Goal: Task Accomplishment & Management: Use online tool/utility

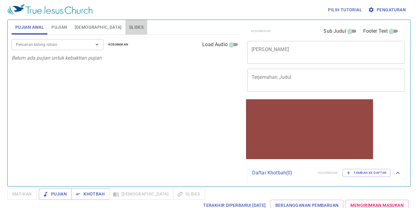
click at [129, 25] on span "Slides" at bounding box center [136, 28] width 14 height 8
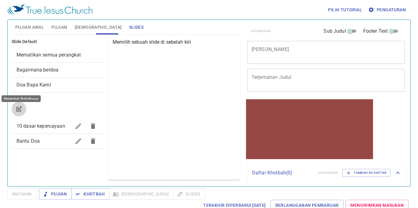
click at [23, 108] on button "button" at bounding box center [19, 109] width 15 height 15
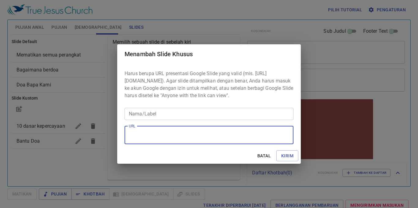
click at [245, 141] on textarea "URL" at bounding box center [209, 136] width 160 height 12
paste textarea "file:///media/fuse/drivefs-8cb5cb9ab06507f452714a8fb8c544a2/root/Materi%20khotb…"
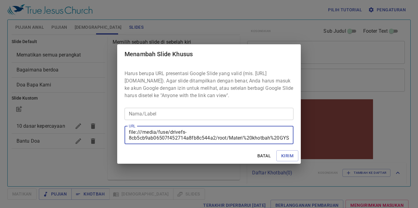
scroll to position [12, 0]
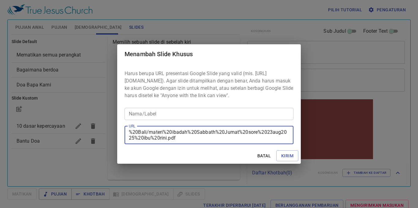
type textarea "file:///media/fuse/drivefs-8cb5cb9ab06507f452714a8fb8c544a2/root/Materi%20khotb…"
drag, startPoint x: 172, startPoint y: 121, endPoint x: 174, endPoint y: 116, distance: 4.9
click at [172, 118] on input "Nama/Label" at bounding box center [209, 114] width 169 height 12
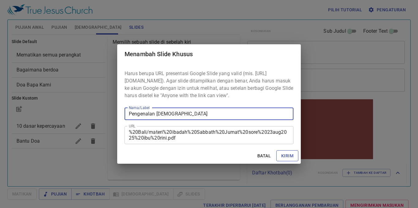
type input "Pengenalan [DEMOGRAPHIC_DATA]"
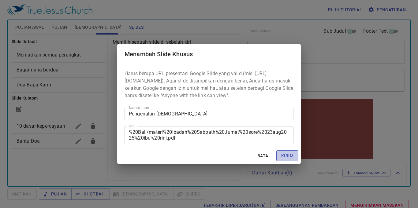
click at [283, 160] on span "Kirim" at bounding box center [287, 156] width 12 height 8
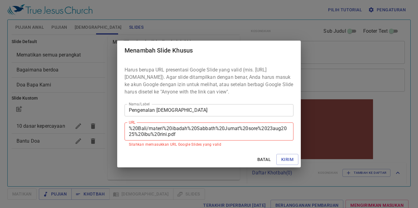
click at [289, 16] on div "Menambah Slide Khusus Harus berupa URL presentasi Google Slide yang valid (mis.…" at bounding box center [209, 104] width 418 height 208
click at [334, 66] on div "Menambah Slide Khusus Harus berupa URL presentasi Google Slide yang valid (mis.…" at bounding box center [209, 104] width 418 height 208
click at [262, 160] on span "Batal" at bounding box center [264, 160] width 15 height 8
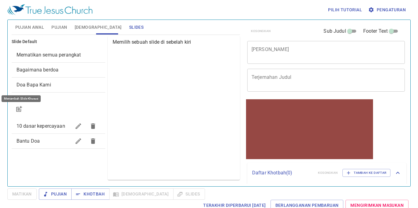
scroll to position [0, 0]
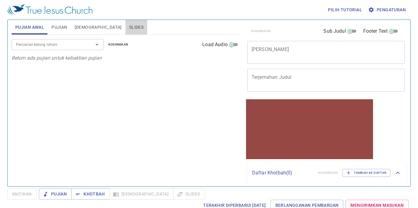
click at [129, 26] on span "Slides" at bounding box center [136, 28] width 14 height 8
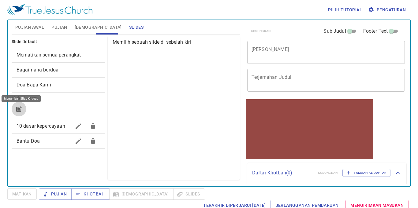
click at [21, 110] on icon "button" at bounding box center [18, 109] width 5 height 5
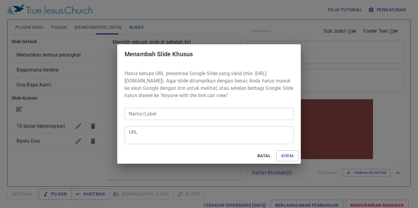
click at [150, 145] on div "URL" at bounding box center [209, 135] width 169 height 18
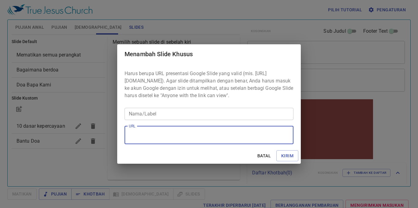
paste textarea "https://docs.google.com/presentation/d/1NvCIoiSwus_rN65iCCRTYhUgmyRkz1b4/edit?s…"
type textarea "https://docs.google.com/presentation/d/1NvCIoiSwus_rN65iCCRTYhUgmyRkz1b4/edit?s…"
click at [169, 116] on input "Nama/Label" at bounding box center [209, 114] width 169 height 12
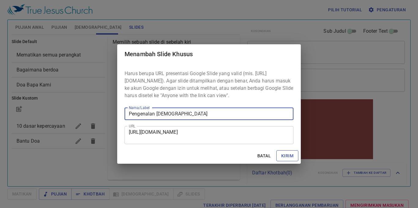
type input "Pengenalan [DEMOGRAPHIC_DATA]"
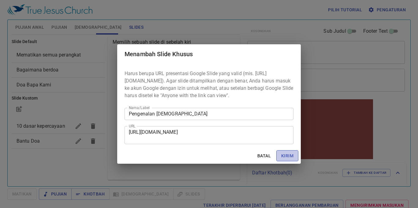
click at [291, 160] on span "Kirim" at bounding box center [287, 156] width 12 height 8
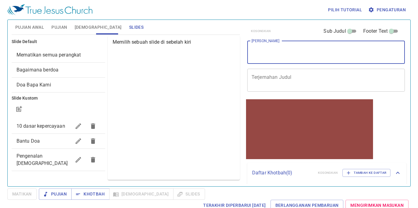
click at [274, 52] on textarea "[PERSON_NAME]" at bounding box center [326, 53] width 149 height 12
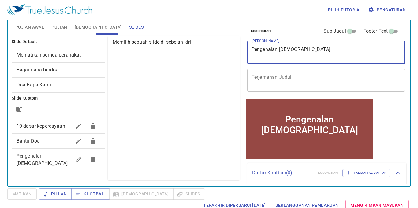
type textarea "Pengenalan [DEMOGRAPHIC_DATA]"
click at [61, 26] on span "Pujian" at bounding box center [59, 28] width 16 height 8
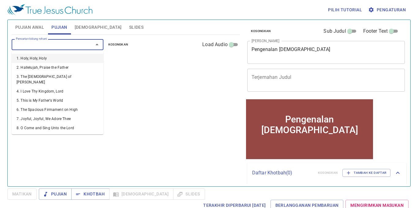
click at [74, 47] on input "Pencarian kidung rohani" at bounding box center [48, 44] width 70 height 7
type input "25"
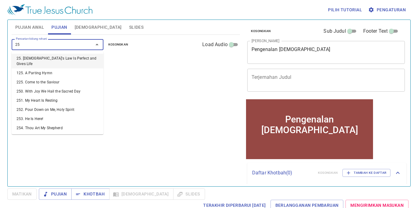
click at [69, 55] on li "25. [DEMOGRAPHIC_DATA]'s Law Is Perfect and Gives Life" at bounding box center [58, 61] width 92 height 15
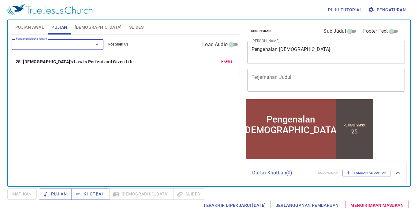
click at [62, 45] on input "Pencarian kidung rohani" at bounding box center [48, 44] width 70 height 7
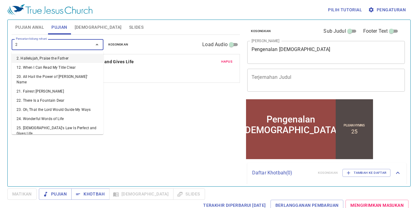
type input "24"
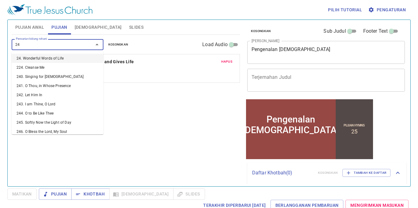
click at [60, 58] on li "24. Wonderful Words of Life" at bounding box center [58, 58] width 92 height 9
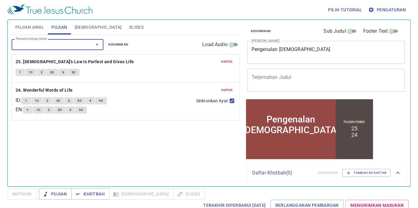
click at [153, 148] on div "Pencarian kidung rohani Pencarian kidung rohani Kosongkan Load Audio Hapus 25. …" at bounding box center [126, 108] width 228 height 147
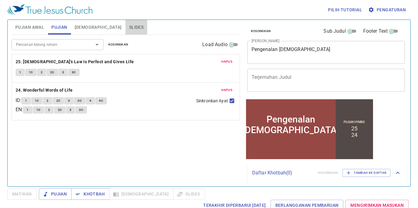
click at [129, 26] on span "Slides" at bounding box center [136, 28] width 14 height 8
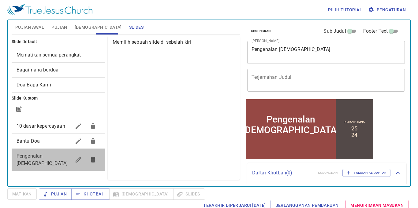
click at [44, 160] on div "Pengenalan [DEMOGRAPHIC_DATA]" at bounding box center [59, 160] width 94 height 22
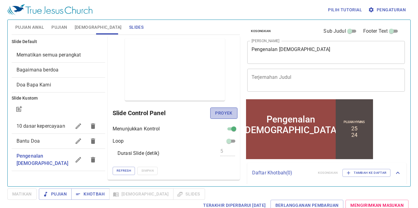
click at [212, 111] on button "Proyek" at bounding box center [223, 113] width 27 height 11
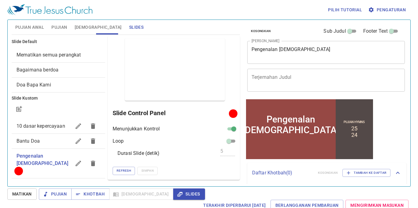
click at [24, 28] on span "Pujian Awal" at bounding box center [29, 28] width 29 height 8
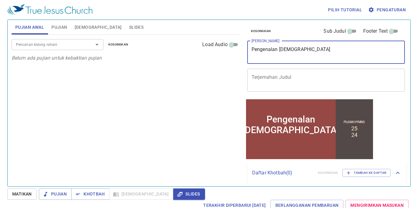
click at [300, 55] on textarea "Pengenalan [DEMOGRAPHIC_DATA]" at bounding box center [326, 53] width 149 height 12
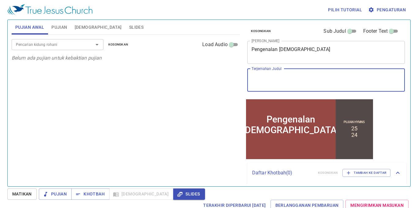
click at [308, 82] on textarea "Terjemahan Judul" at bounding box center [326, 80] width 149 height 12
click at [52, 50] on div "Pencarian kidung rohani" at bounding box center [58, 44] width 92 height 11
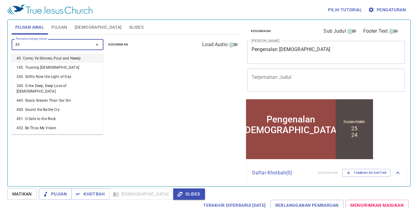
type input "452"
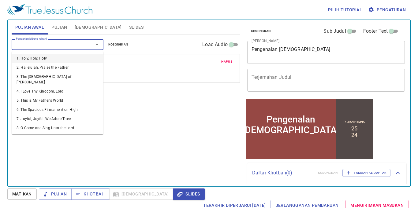
click at [71, 43] on input "Pencarian kidung rohani" at bounding box center [48, 44] width 70 height 7
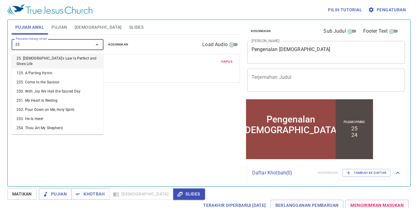
type input "257"
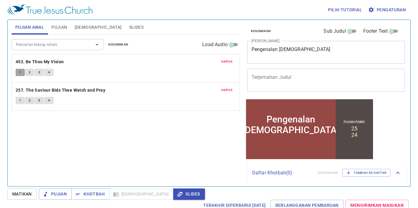
click at [19, 70] on span "1" at bounding box center [20, 73] width 2 height 6
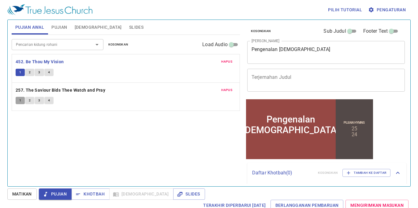
click at [16, 103] on button "1" at bounding box center [20, 100] width 9 height 7
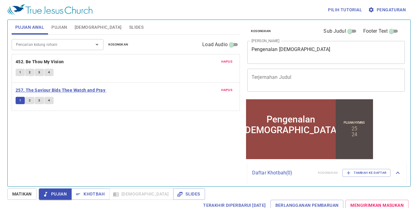
click at [30, 92] on b "257. The Saviour Bids Thee Watch and Pray" at bounding box center [61, 91] width 90 height 8
click at [55, 64] on b "452. Be Thou My Vision" at bounding box center [40, 62] width 48 height 8
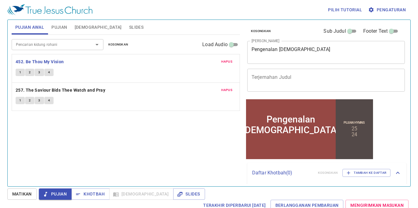
drag, startPoint x: 65, startPoint y: 91, endPoint x: 68, endPoint y: 86, distance: 5.8
click at [66, 90] on b "257. The Saviour Bids Thee Watch and Pray" at bounding box center [61, 91] width 90 height 8
click at [49, 62] on b "452. Be Thou My Vision" at bounding box center [40, 62] width 48 height 8
click at [59, 30] on span "Pujian" at bounding box center [59, 28] width 16 height 8
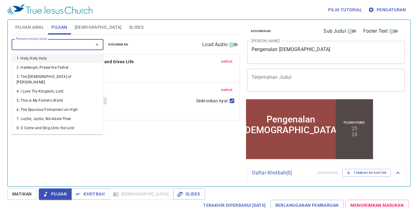
click at [69, 43] on input "Pencarian kidung rohani" at bounding box center [48, 44] width 70 height 7
click at [175, 29] on div "Pujian Awal Pujian Alkitab Slides" at bounding box center [126, 27] width 228 height 15
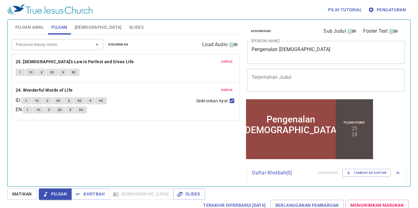
click at [68, 49] on div "Pencarian kidung rohani" at bounding box center [58, 44] width 92 height 11
click at [190, 26] on div "Pujian Awal Pujian Alkitab Slides" at bounding box center [126, 27] width 228 height 15
click at [92, 24] on span "[DEMOGRAPHIC_DATA]" at bounding box center [98, 28] width 47 height 8
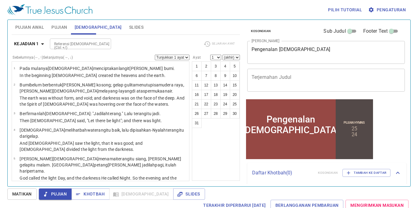
click at [129, 27] on span "Slides" at bounding box center [136, 28] width 14 height 8
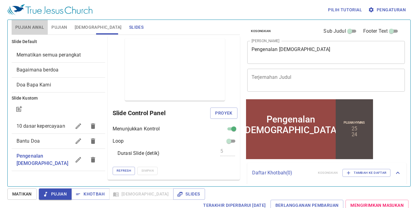
click at [32, 28] on span "Pujian Awal" at bounding box center [29, 28] width 29 height 8
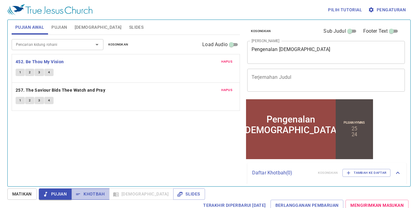
click at [86, 190] on button "Khotbah" at bounding box center [90, 194] width 38 height 11
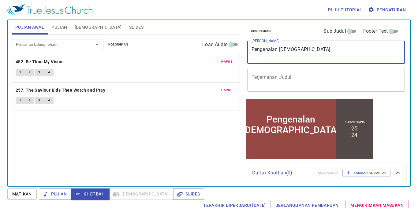
click at [370, 51] on textarea "Pengenalan [DEMOGRAPHIC_DATA]" at bounding box center [326, 53] width 149 height 12
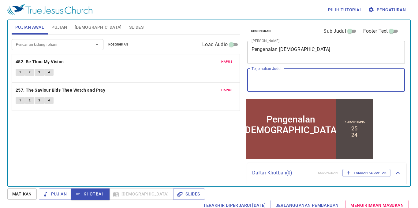
click at [265, 76] on textarea "Terjemahan Judul" at bounding box center [326, 80] width 149 height 12
paste textarea "Introduction to the [DEMOGRAPHIC_DATA]"
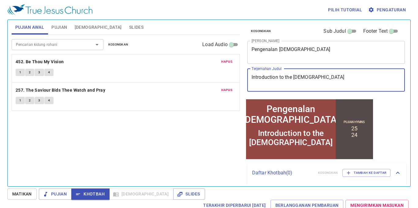
type textarea "Introduction to the [DEMOGRAPHIC_DATA]"
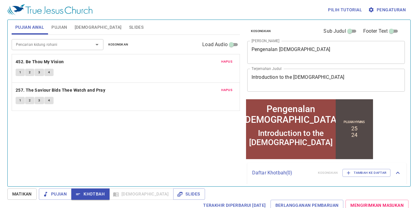
click at [137, 125] on div "Pencarian kidung rohani Pencarian kidung rohani Kosongkan Load Audio Hapus 452.…" at bounding box center [126, 108] width 228 height 147
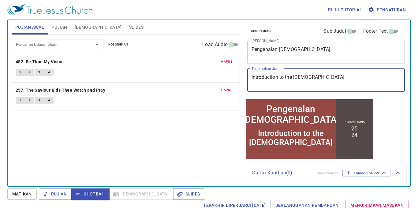
click at [357, 76] on textarea "Introduction to the [DEMOGRAPHIC_DATA]" at bounding box center [326, 80] width 149 height 12
click at [337, 54] on textarea "Pengenalan [DEMOGRAPHIC_DATA]" at bounding box center [326, 53] width 149 height 12
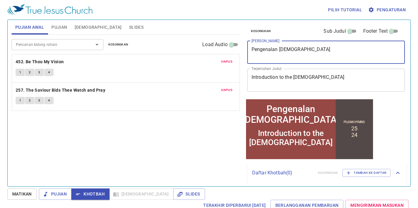
click at [350, 81] on textarea "Introduction to the [DEMOGRAPHIC_DATA]" at bounding box center [326, 80] width 149 height 12
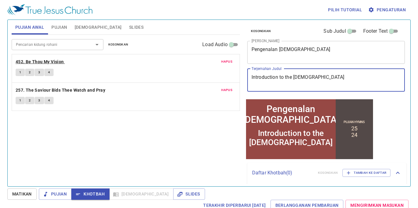
click at [46, 60] on b "452. Be Thou My Vision" at bounding box center [40, 62] width 48 height 8
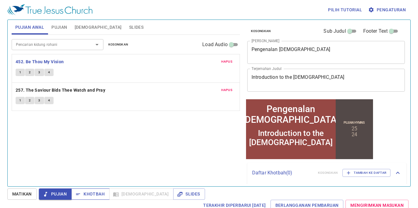
click at [82, 193] on span "Khotbah" at bounding box center [90, 195] width 28 height 8
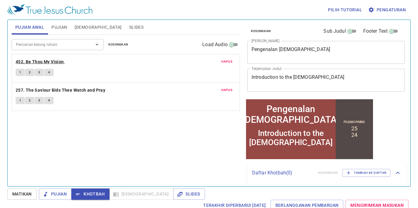
click at [42, 64] on b "452. Be Thou My Vision" at bounding box center [40, 62] width 48 height 8
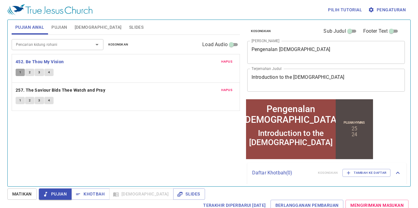
click at [19, 74] on span "1" at bounding box center [20, 73] width 2 height 6
click at [30, 27] on span "Pujian Awal" at bounding box center [29, 28] width 29 height 8
click at [32, 74] on button "2" at bounding box center [29, 72] width 9 height 7
click at [40, 71] on button "3" at bounding box center [39, 72] width 9 height 7
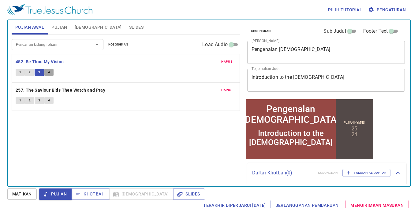
click at [47, 72] on button "4" at bounding box center [48, 72] width 9 height 7
click at [67, 87] on b "257. The Saviour Bids Thee Watch and Pray" at bounding box center [61, 91] width 90 height 8
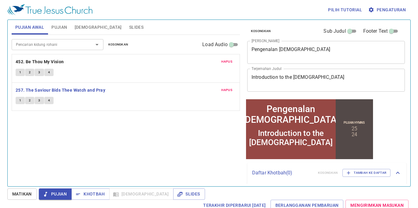
click at [18, 99] on button "1" at bounding box center [20, 100] width 9 height 7
click at [95, 196] on span "Khotbah" at bounding box center [90, 195] width 28 height 8
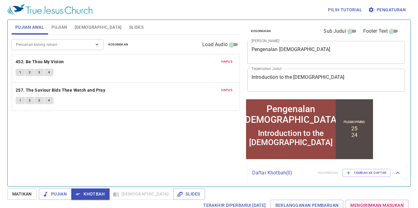
click at [50, 24] on button "Pujian" at bounding box center [59, 27] width 23 height 15
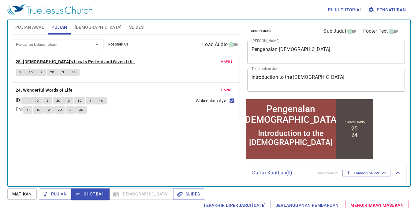
click at [31, 59] on b "25. [DEMOGRAPHIC_DATA]'s Law Is Perfect and Gives Life" at bounding box center [75, 62] width 118 height 8
click at [17, 74] on button "1" at bounding box center [20, 72] width 9 height 7
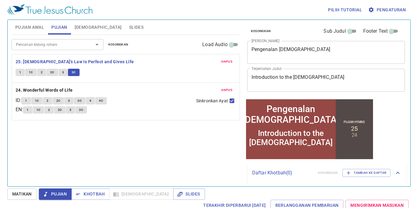
click at [59, 196] on span "Pujian" at bounding box center [55, 195] width 23 height 8
click at [58, 89] on b "24. Wonderful Words of Life" at bounding box center [44, 91] width 57 height 8
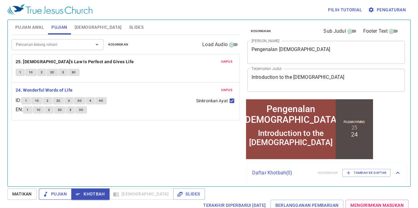
click at [55, 191] on span "Pujian" at bounding box center [55, 195] width 23 height 8
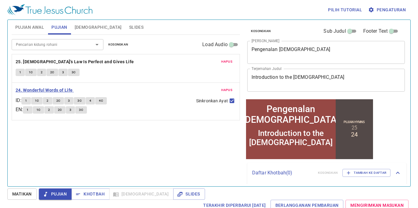
click at [62, 90] on b "24. Wonderful Words of Life" at bounding box center [44, 91] width 57 height 8
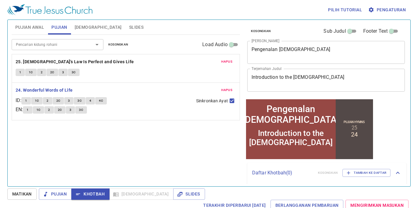
click at [166, 200] on div "Pilih tutorial Pengaturan Pujian Awal Pujian [DEMOGRAPHIC_DATA] Slides Pencaria…" at bounding box center [209, 104] width 418 height 208
click at [178, 194] on span "Slides" at bounding box center [189, 195] width 22 height 8
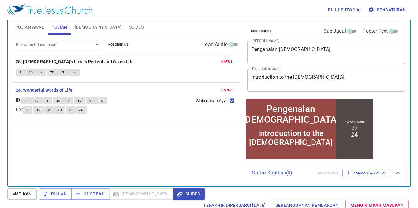
click at [126, 23] on button "Slides" at bounding box center [137, 27] width 22 height 15
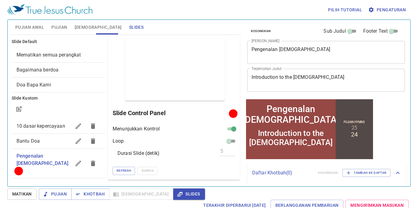
click at [92, 161] on icon "button" at bounding box center [93, 164] width 4 height 6
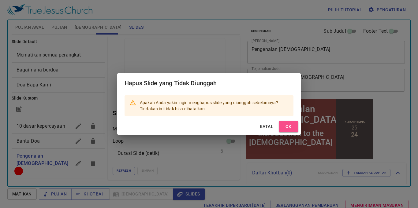
click at [285, 126] on span "OK" at bounding box center [289, 127] width 10 height 8
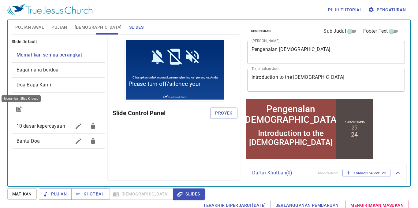
click at [15, 106] on icon "button" at bounding box center [18, 109] width 7 height 7
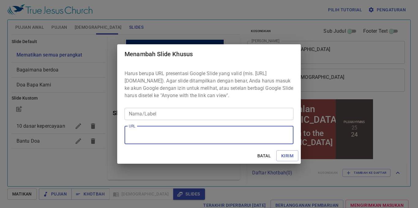
click at [176, 141] on textarea "URL" at bounding box center [209, 136] width 160 height 12
paste textarea "https://docs.google.com/presentation/d/1NvCIoiSwus_rN65iCCRTYhUgmyRkz1b4/edit?s…"
type textarea "https://docs.google.com/presentation/d/1NvCIoiSwus_rN65iCCRTYhUgmyRkz1b4/edit?s…"
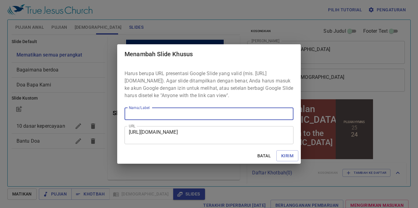
click at [176, 115] on input "Nama/Label" at bounding box center [209, 114] width 169 height 12
type input "kotbah"
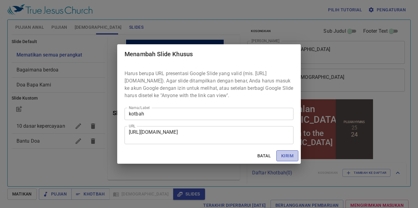
click at [288, 160] on span "Kirim" at bounding box center [287, 156] width 12 height 8
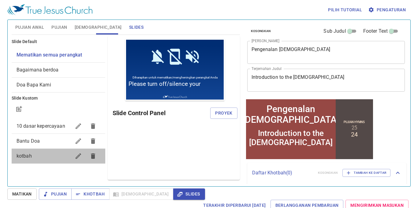
click at [39, 152] on div "kotbah" at bounding box center [59, 156] width 94 height 15
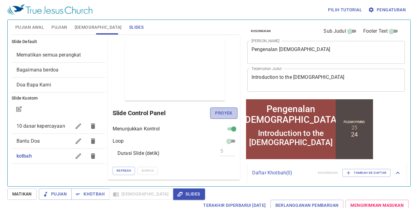
click at [221, 112] on span "Proyek" at bounding box center [223, 114] width 17 height 8
click at [89, 196] on span "Khotbah" at bounding box center [90, 195] width 28 height 8
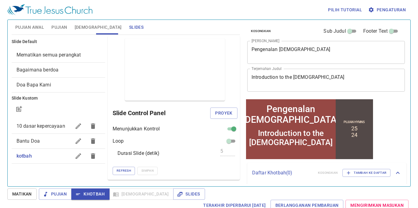
click at [246, 5] on div "Pilih tutorial Pengaturan" at bounding box center [207, 10] width 401 height 20
click at [221, 115] on span "Proyek" at bounding box center [223, 114] width 17 height 8
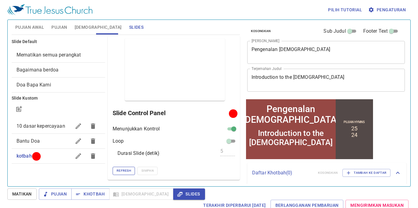
click at [126, 170] on span "Refresh" at bounding box center [124, 171] width 14 height 6
click at [82, 29] on span "[DEMOGRAPHIC_DATA]" at bounding box center [98, 28] width 47 height 8
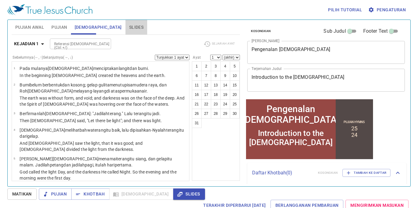
click at [126, 22] on button "Slides" at bounding box center [137, 27] width 22 height 15
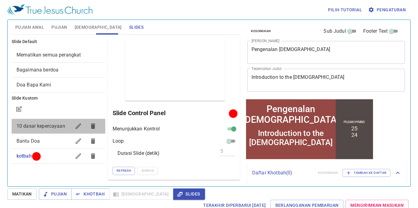
click at [33, 129] on span "10 dasar kepercayaan" at bounding box center [41, 126] width 49 height 6
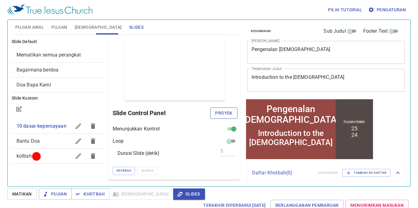
click at [224, 113] on span "Proyek" at bounding box center [223, 114] width 17 height 8
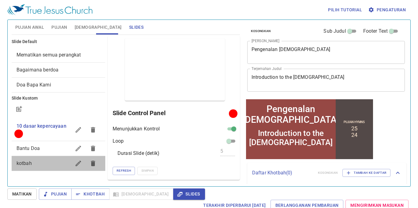
click at [41, 159] on div "kotbah" at bounding box center [59, 163] width 94 height 15
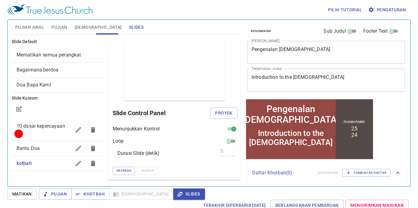
click at [228, 113] on span "Proyek" at bounding box center [223, 114] width 17 height 8
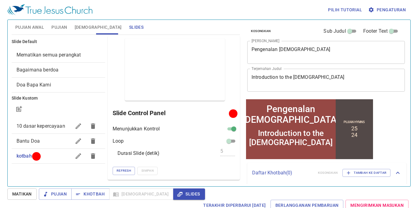
click at [280, 9] on div "Pilih tutorial Pengaturan" at bounding box center [207, 10] width 401 height 20
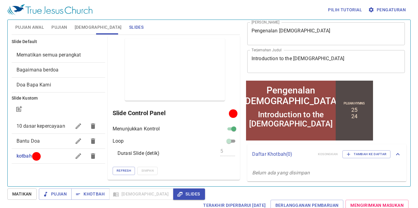
scroll to position [16, 0]
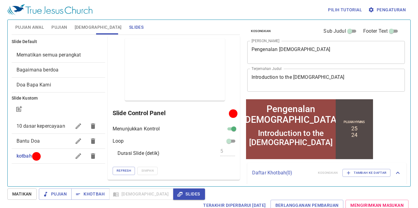
scroll to position [16, 0]
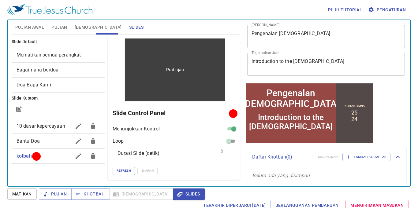
drag, startPoint x: 166, startPoint y: 69, endPoint x: 163, endPoint y: 72, distance: 5.0
click at [150, 74] on div "Pratinjau" at bounding box center [175, 70] width 100 height 62
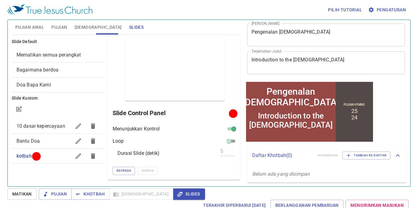
scroll to position [19, 0]
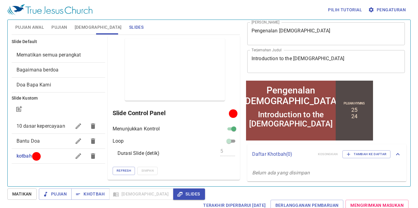
click at [275, 153] on p "Daftar Khotbah ( 0 )" at bounding box center [282, 154] width 61 height 7
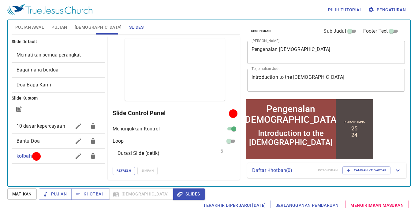
scroll to position [0, 0]
click at [78, 32] on button "[DEMOGRAPHIC_DATA]" at bounding box center [98, 27] width 54 height 15
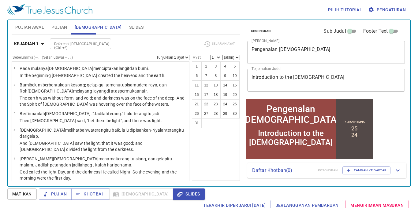
click at [87, 41] on input "Referensi [DEMOGRAPHIC_DATA] (Ctrl +/)" at bounding box center [75, 43] width 47 height 7
type input "2 tim 3 16"
select select "16"
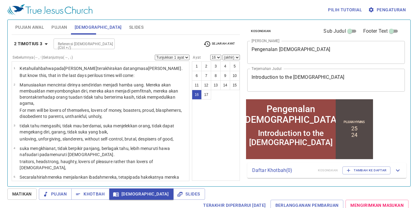
scroll to position [0, 0]
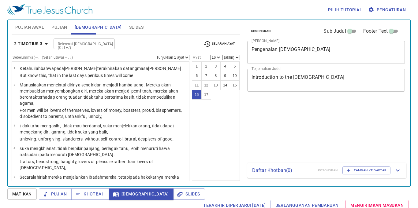
select select "16"
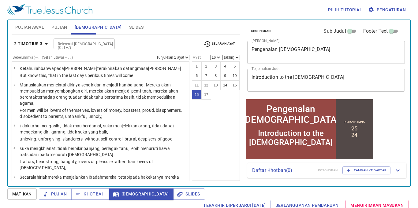
scroll to position [356, 0]
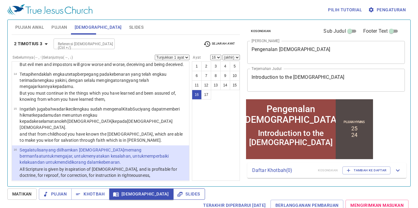
click at [178, 194] on span "Slides" at bounding box center [189, 195] width 22 height 8
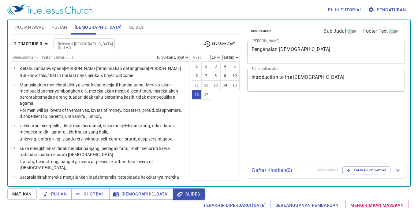
select select "16"
